Goal: Check status: Check status

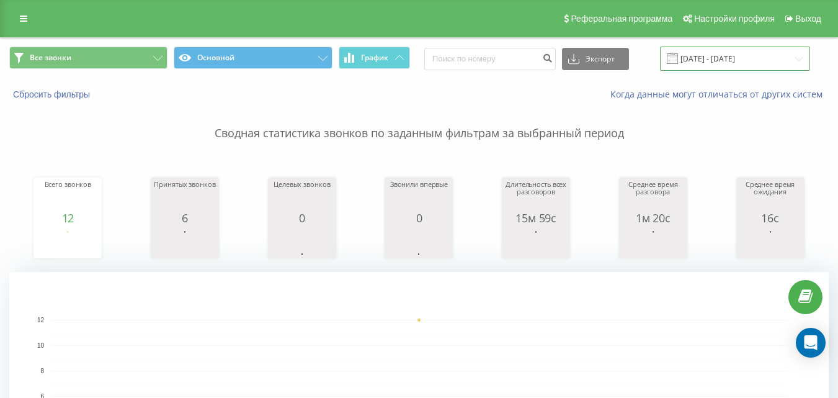
click at [697, 50] on input "[DATE] - [DATE]" at bounding box center [735, 59] width 150 height 24
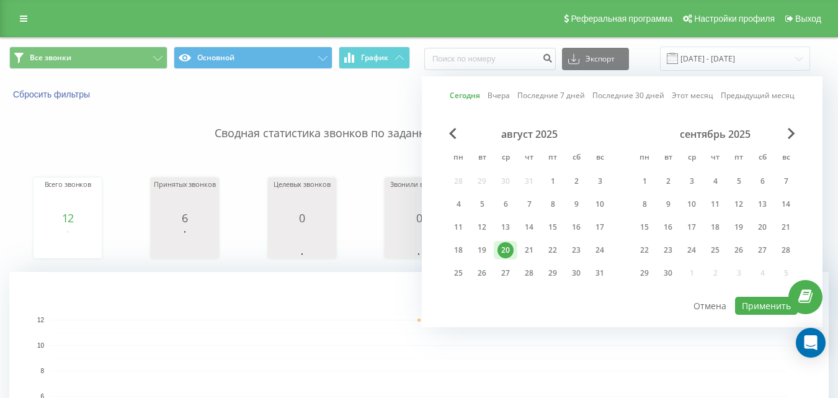
click at [757, 318] on div "Сегодня Вчера Последние 7 дней Последние 30 дней Этот месяц Предыдущий месяц ав…" at bounding box center [622, 201] width 401 height 251
click at [763, 304] on button "Применить" at bounding box center [766, 306] width 63 height 18
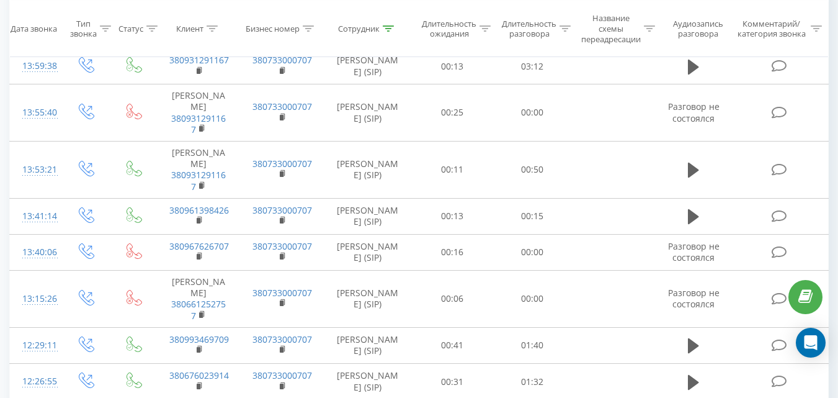
scroll to position [421, 0]
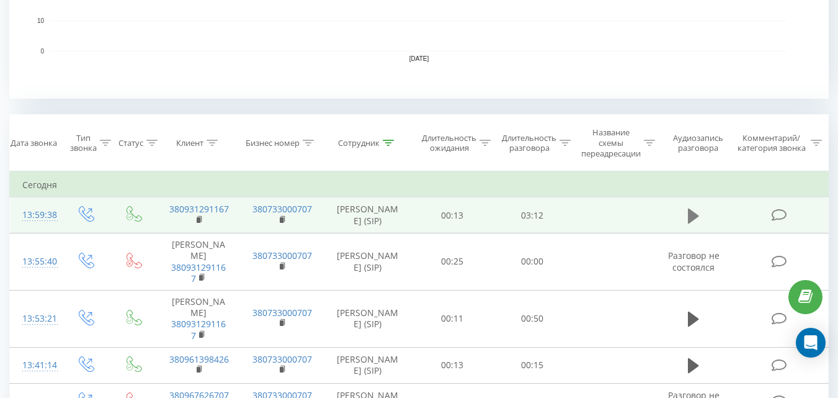
click at [688, 218] on icon at bounding box center [693, 215] width 11 height 17
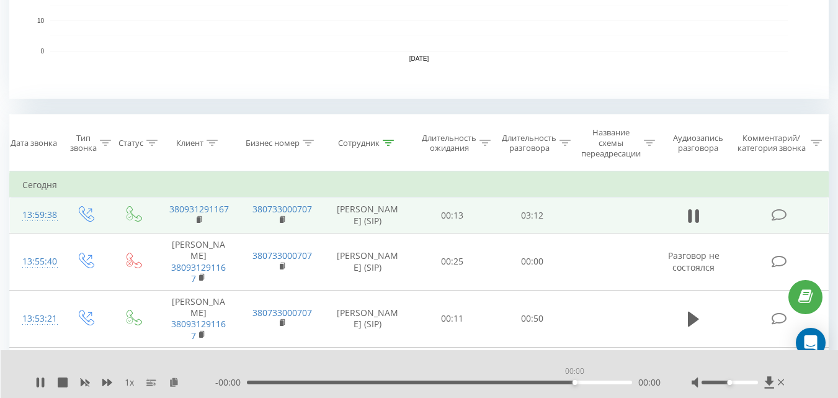
drag, startPoint x: 246, startPoint y: 382, endPoint x: 575, endPoint y: 375, distance: 328.9
click at [575, 380] on div "00:00" at bounding box center [575, 382] width 5 height 5
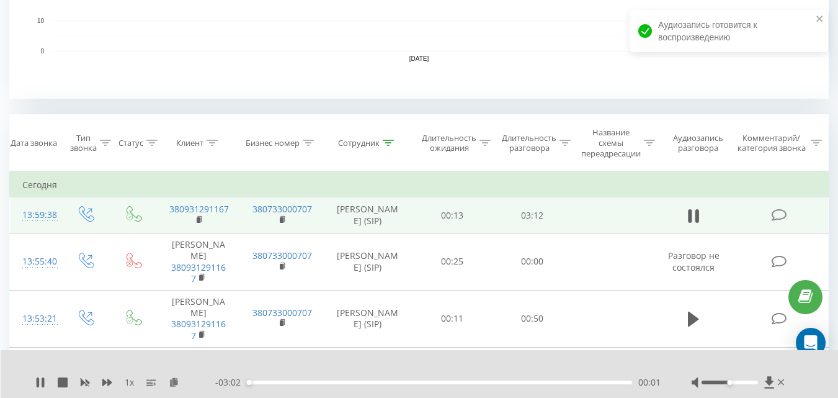
drag, startPoint x: 730, startPoint y: 383, endPoint x: 832, endPoint y: 385, distance: 102.4
click at [832, 385] on div "1 x - 03:02 00:01 00:01" at bounding box center [420, 374] width 838 height 48
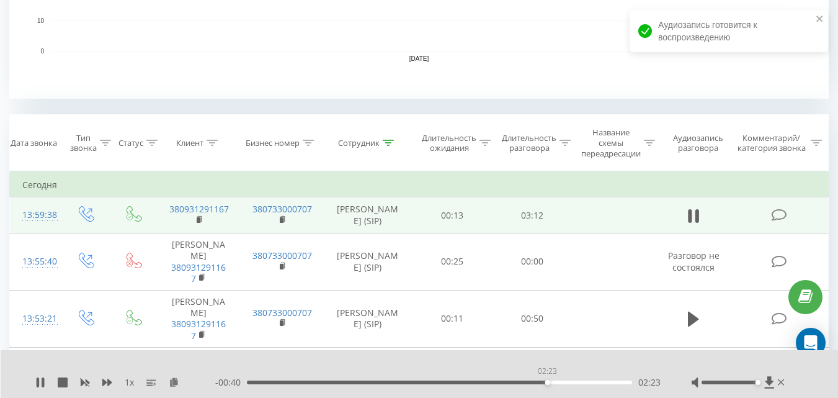
drag, startPoint x: 252, startPoint y: 382, endPoint x: 550, endPoint y: 390, distance: 297.3
click at [548, 390] on div "1 x - 00:40 02:23 02:23" at bounding box center [420, 374] width 838 height 48
drag, startPoint x: 550, startPoint y: 383, endPoint x: 577, endPoint y: 383, distance: 26.7
click at [577, 383] on div "02:37" at bounding box center [439, 382] width 385 height 4
drag, startPoint x: 577, startPoint y: 383, endPoint x: 592, endPoint y: 383, distance: 15.5
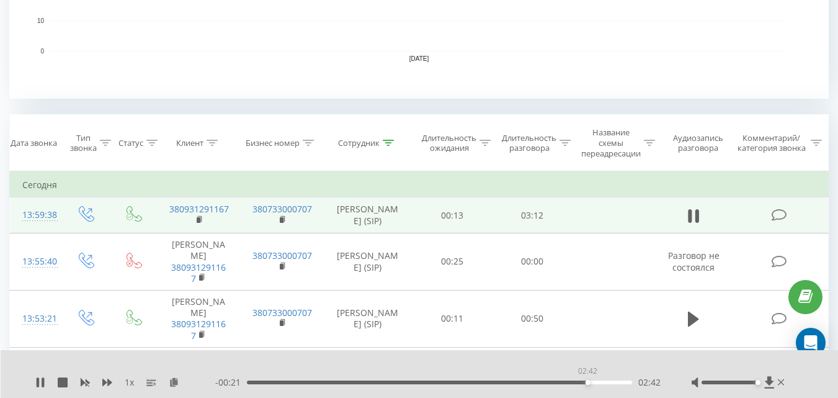
click at [591, 383] on div "02:42" at bounding box center [588, 382] width 5 height 5
click at [37, 382] on icon at bounding box center [38, 382] width 2 height 10
drag, startPoint x: 619, startPoint y: 382, endPoint x: 611, endPoint y: 383, distance: 7.5
click at [611, 383] on div "02:53" at bounding box center [611, 382] width 5 height 5
click at [173, 380] on icon at bounding box center [174, 381] width 11 height 9
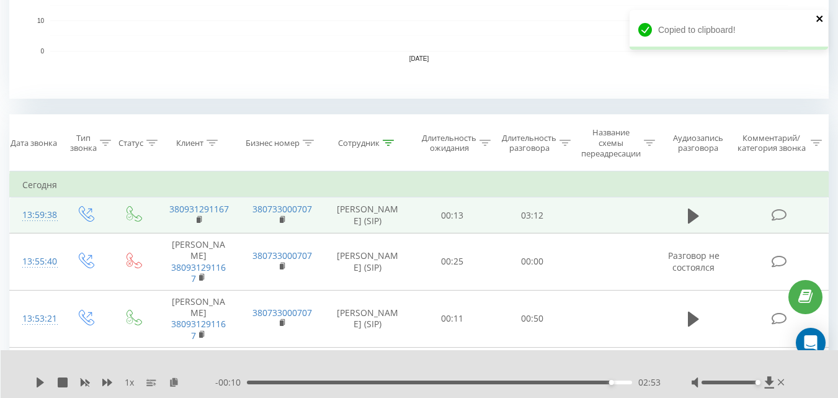
click at [818, 17] on icon "close" at bounding box center [819, 19] width 6 height 6
click at [250, 382] on div "02:53" at bounding box center [439, 382] width 385 height 4
drag, startPoint x: 248, startPoint y: 381, endPoint x: 572, endPoint y: 369, distance: 324.7
click at [576, 387] on div "- 00:26 02:37 02:37" at bounding box center [437, 382] width 445 height 12
click at [692, 220] on icon at bounding box center [693, 215] width 11 height 15
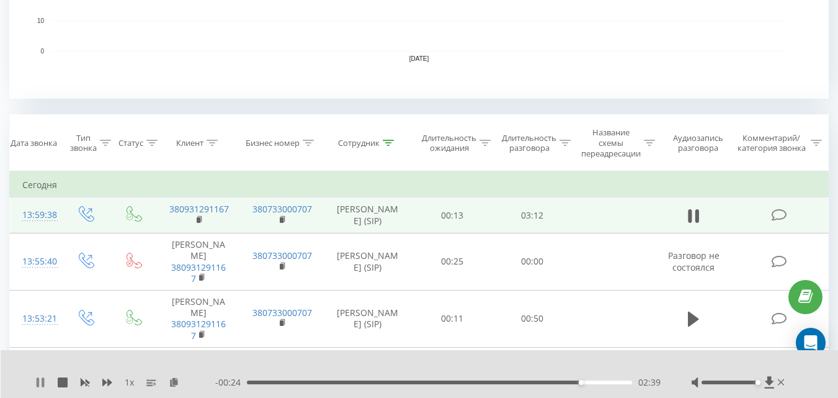
click at [37, 380] on icon at bounding box center [38, 382] width 2 height 10
click at [37, 380] on icon at bounding box center [40, 382] width 10 height 10
click at [37, 380] on icon at bounding box center [38, 382] width 2 height 10
click at [27, 376] on div "1 x - 00:24 02:39 02:39" at bounding box center [420, 374] width 838 height 48
click at [32, 379] on div "1 x - 00:24 02:39 02:39" at bounding box center [420, 374] width 838 height 48
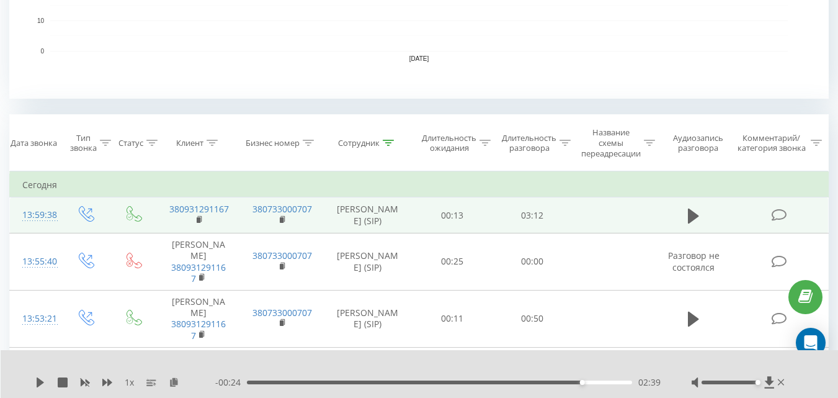
click at [35, 380] on div "1 x - 00:24 02:39 02:39" at bounding box center [420, 374] width 838 height 48
click at [40, 380] on icon at bounding box center [40, 382] width 7 height 10
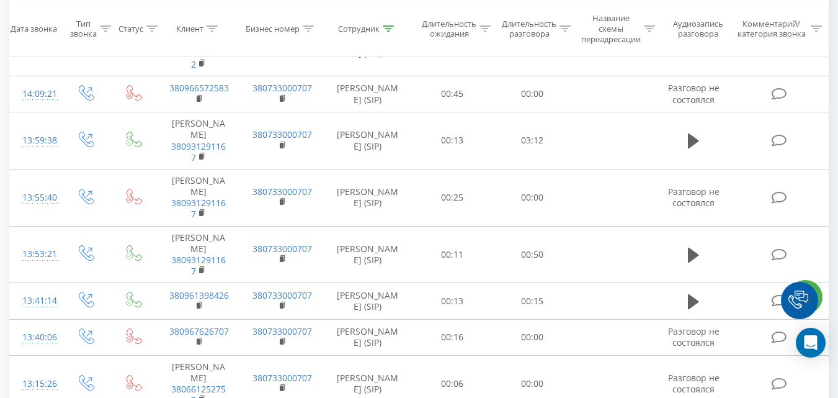
scroll to position [462, 0]
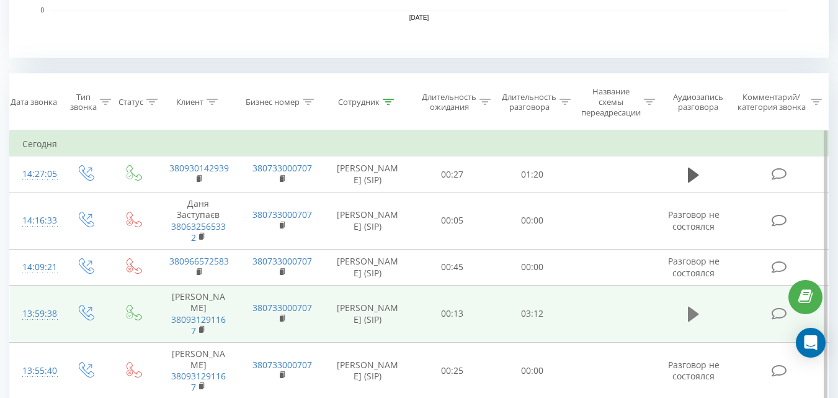
click at [692, 321] on icon at bounding box center [693, 313] width 11 height 15
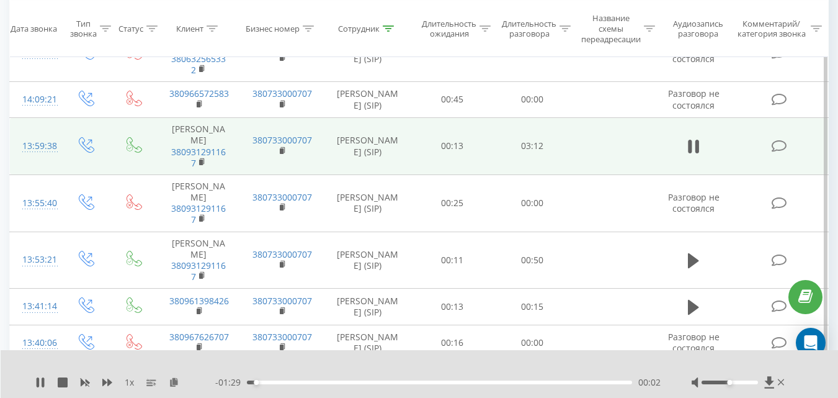
scroll to position [672, 0]
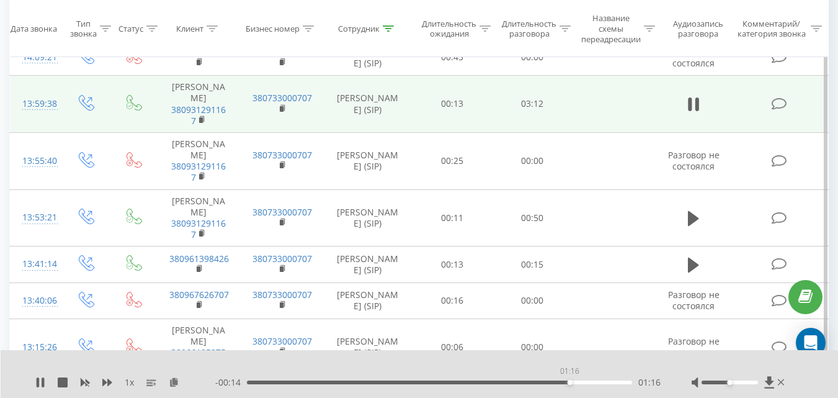
drag, startPoint x: 269, startPoint y: 384, endPoint x: 570, endPoint y: 375, distance: 301.0
click at [570, 380] on div "01:16" at bounding box center [570, 382] width 5 height 5
drag, startPoint x: 746, startPoint y: 382, endPoint x: 796, endPoint y: 388, distance: 50.7
click at [796, 388] on div "1 x - 00:11 01:20 01:20" at bounding box center [420, 374] width 838 height 48
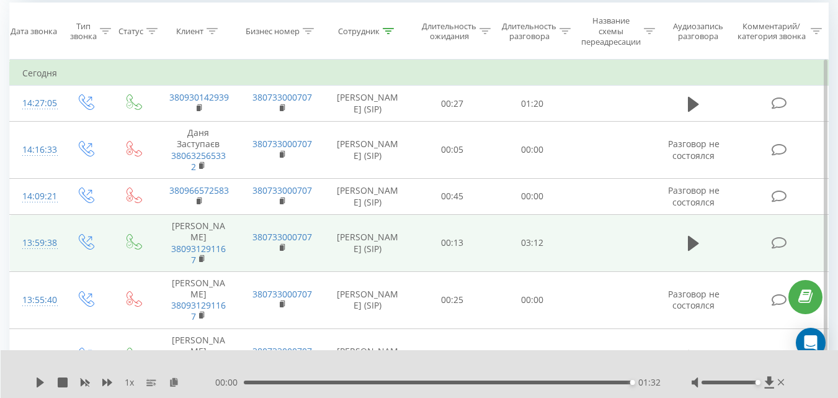
scroll to position [494, 0]
